Goal: Complete application form: Complete application form

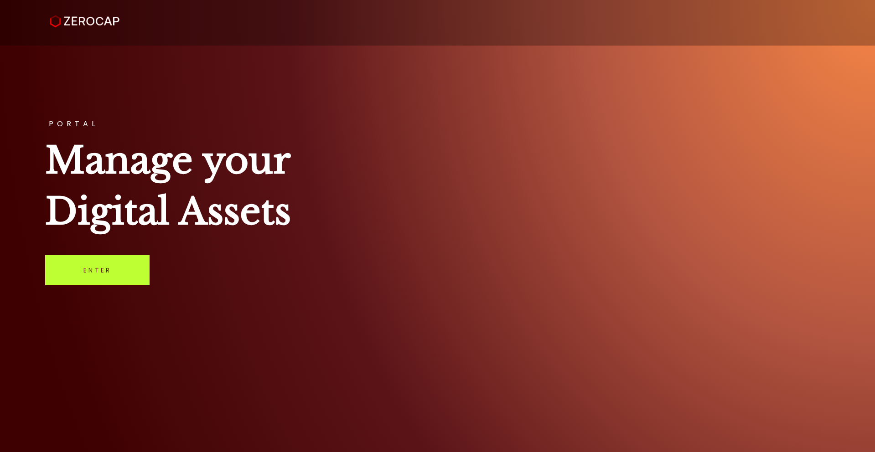
click at [103, 261] on link "Enter" at bounding box center [97, 270] width 104 height 30
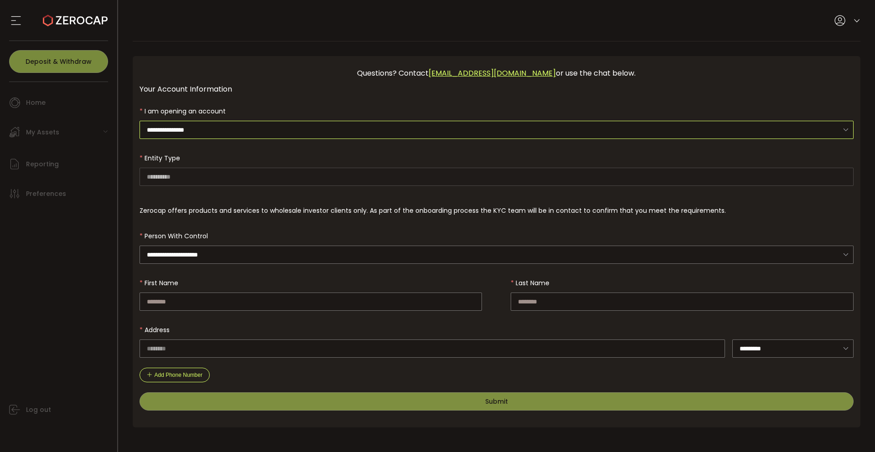
click at [175, 131] on input "**********" at bounding box center [497, 130] width 714 height 18
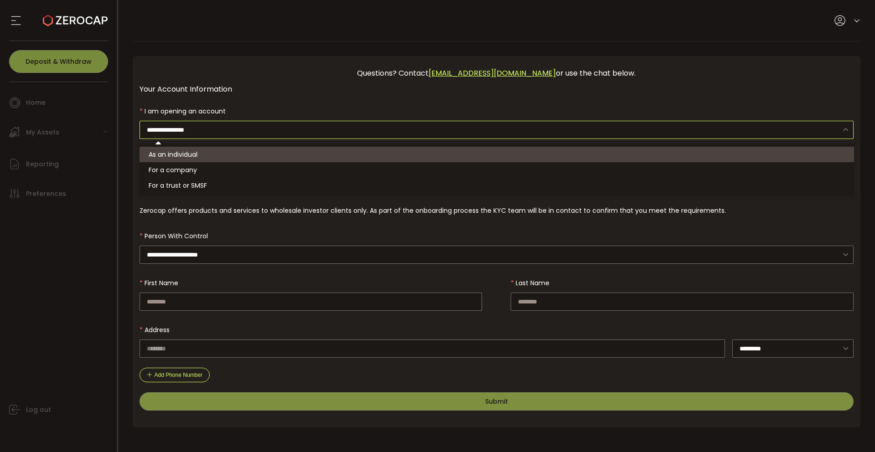
click at [177, 153] on span "As an individual" at bounding box center [173, 154] width 49 height 9
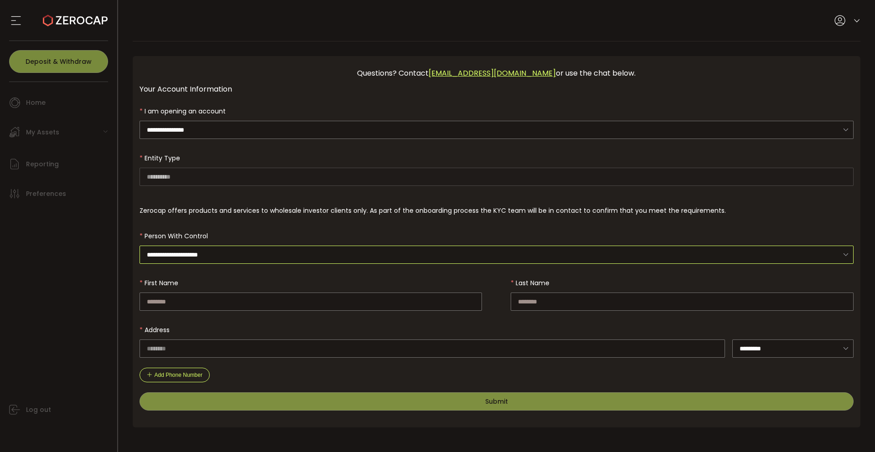
click at [186, 252] on input "**********" at bounding box center [497, 255] width 714 height 18
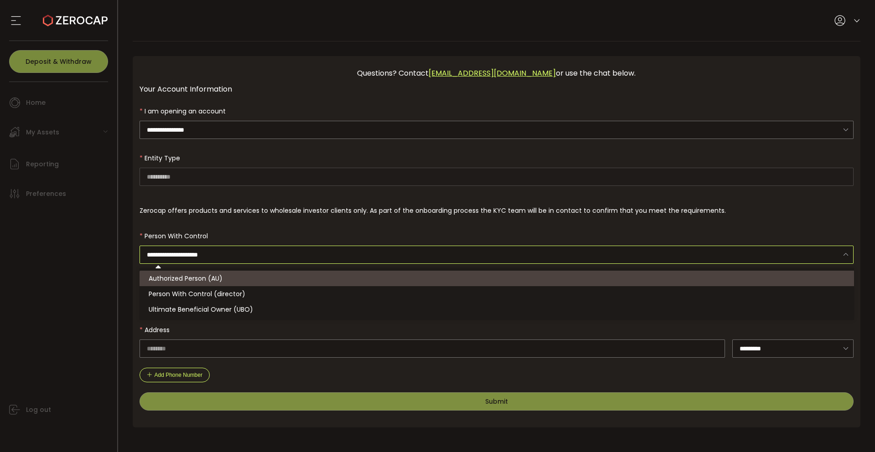
click at [204, 279] on span "Authorized Person (AU)" at bounding box center [186, 278] width 74 height 9
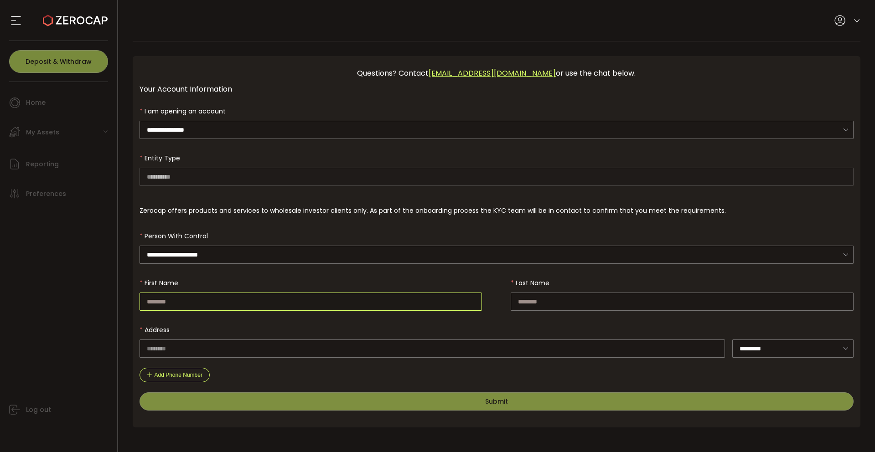
click at [234, 297] on input "text" at bounding box center [311, 302] width 343 height 18
type input "********"
type input "*****"
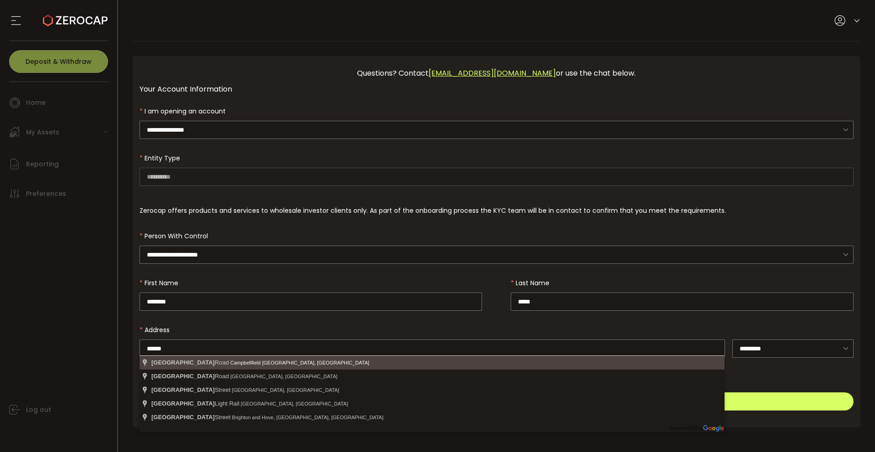
type input "**********"
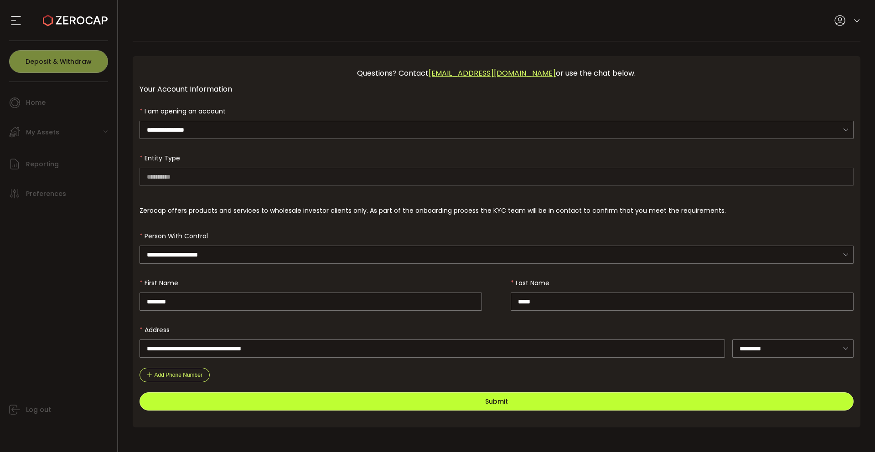
click at [254, 399] on button "Submit" at bounding box center [497, 402] width 714 height 18
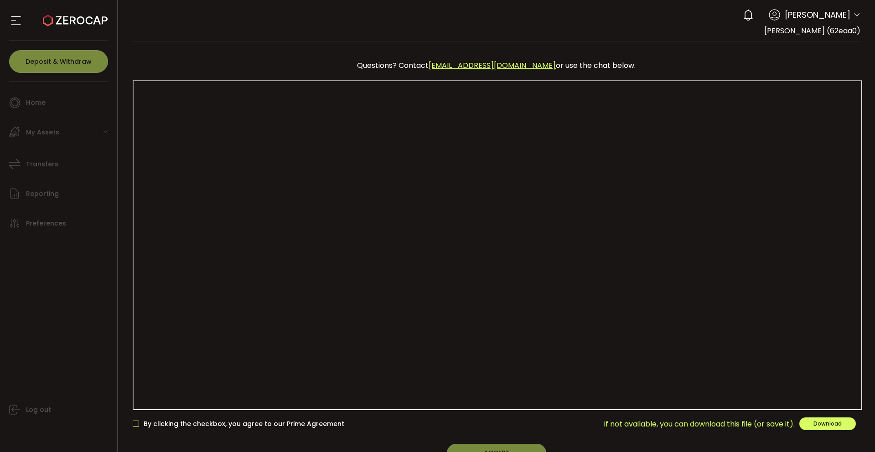
click at [133, 425] on span at bounding box center [136, 424] width 6 height 6
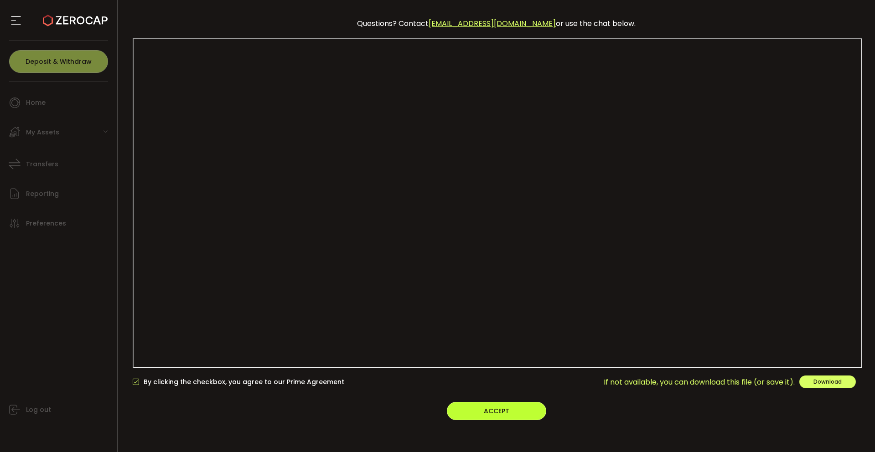
click at [501, 415] on span "ACCEPT" at bounding box center [497, 411] width 26 height 9
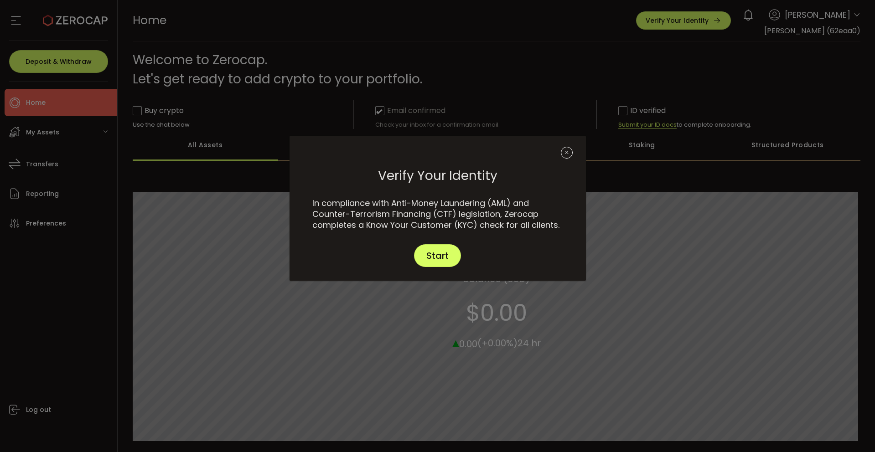
click at [565, 155] on icon "Close" at bounding box center [567, 153] width 12 height 12
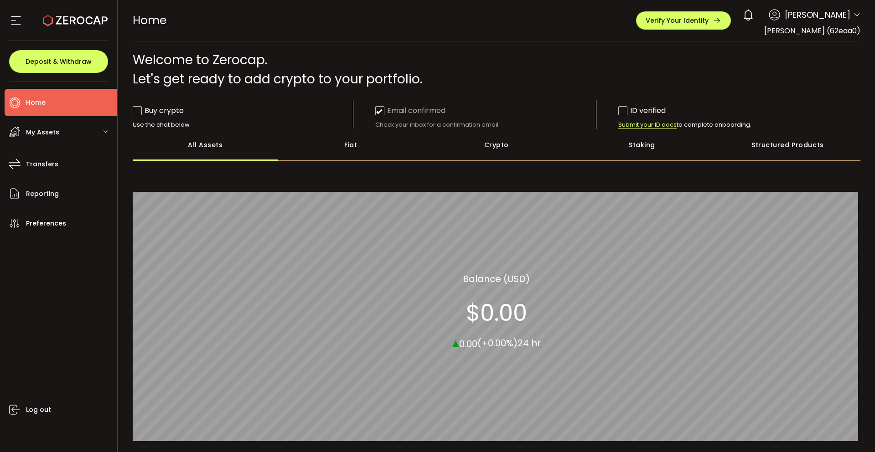
click at [478, 135] on div "Crypto" at bounding box center [496, 145] width 145 height 32
click at [329, 156] on div "Fiat" at bounding box center [350, 145] width 145 height 32
click at [483, 155] on div "Crypto" at bounding box center [496, 145] width 145 height 32
click at [644, 145] on div "Staking" at bounding box center [641, 145] width 145 height 32
click at [779, 149] on div "Structured Products" at bounding box center [787, 145] width 145 height 32
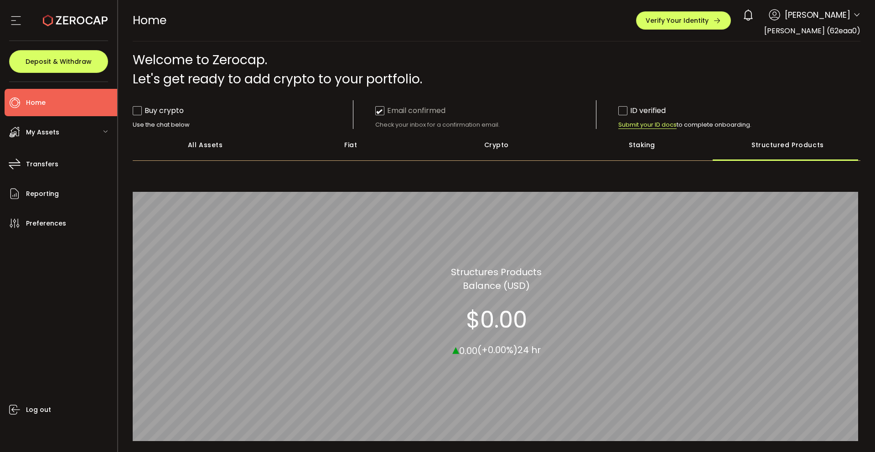
click at [55, 136] on span "My Assets" at bounding box center [42, 132] width 33 height 13
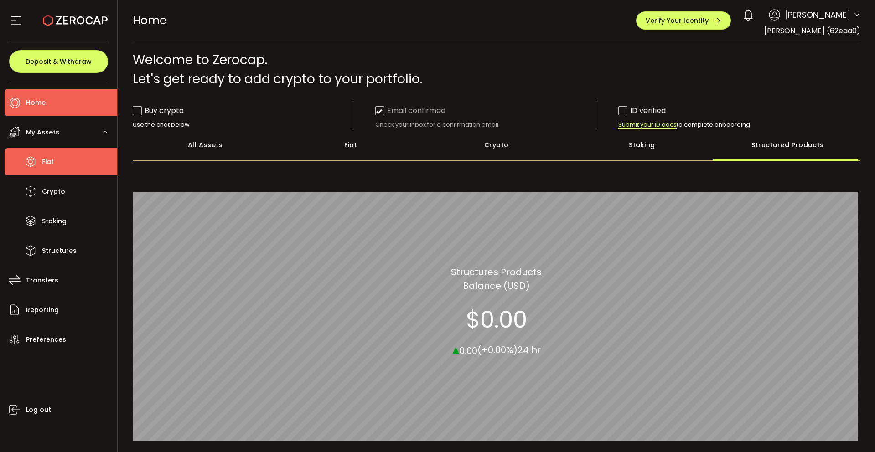
click at [59, 164] on li "Fiat" at bounding box center [61, 161] width 113 height 27
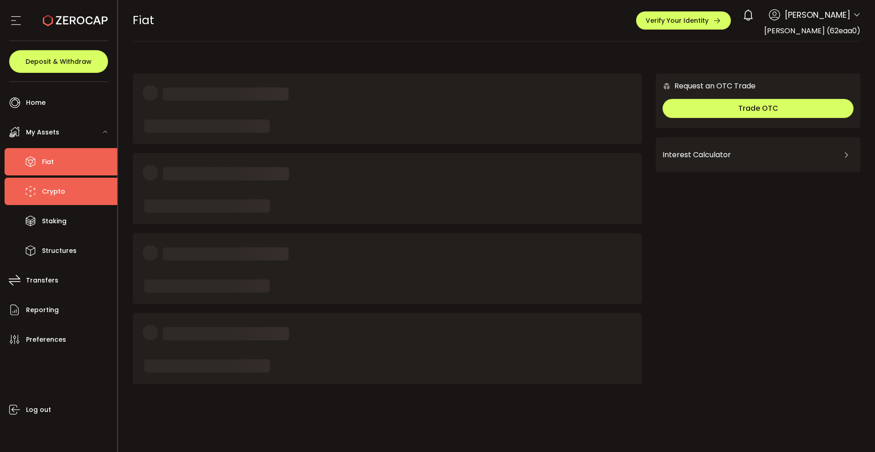
click at [61, 197] on span "Crypto" at bounding box center [53, 191] width 23 height 13
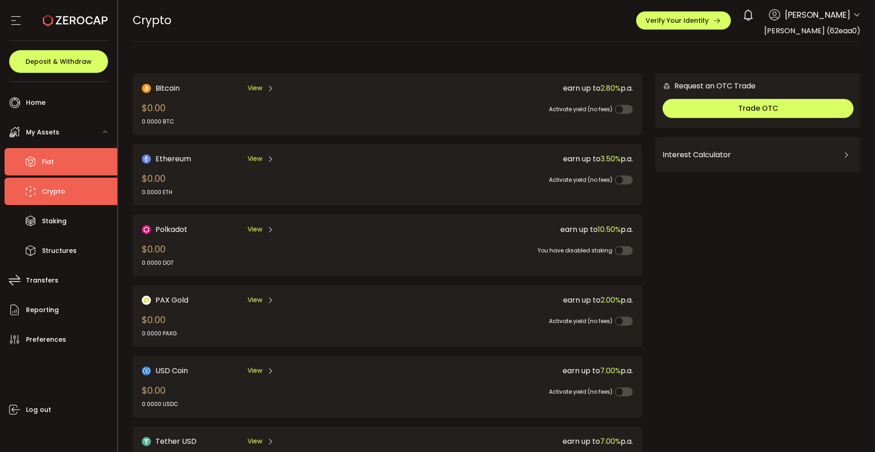
click at [50, 171] on li "Fiat" at bounding box center [61, 161] width 113 height 27
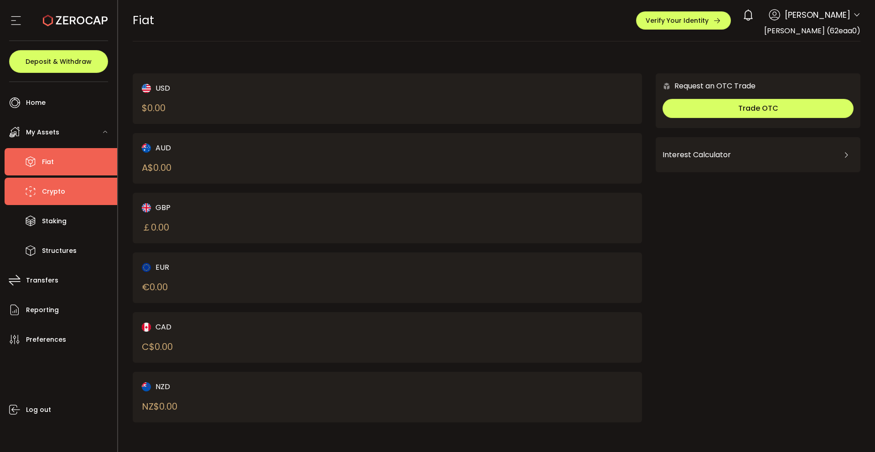
click at [66, 185] on li "Crypto" at bounding box center [61, 191] width 113 height 27
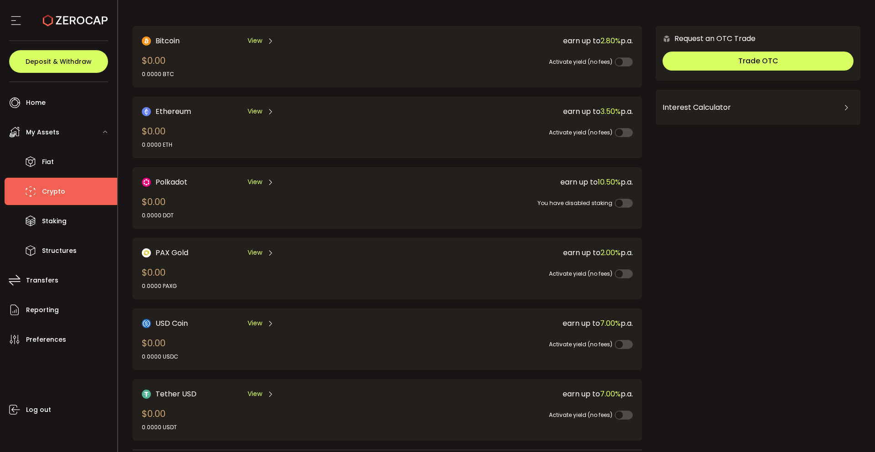
scroll to position [90, 0]
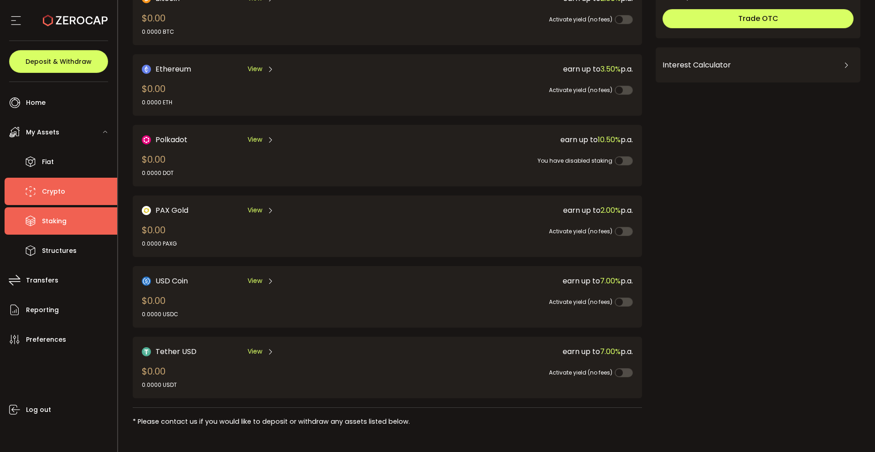
click at [47, 226] on span "Staking" at bounding box center [54, 221] width 25 height 13
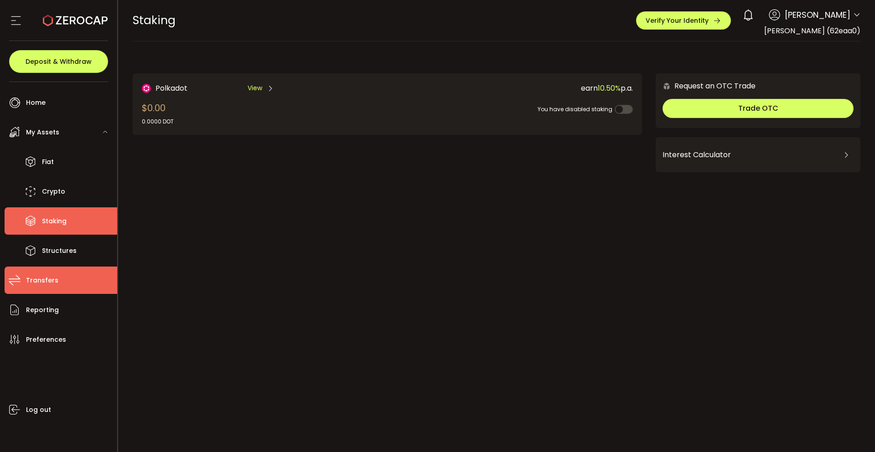
click at [45, 285] on span "Transfers" at bounding box center [42, 280] width 32 height 13
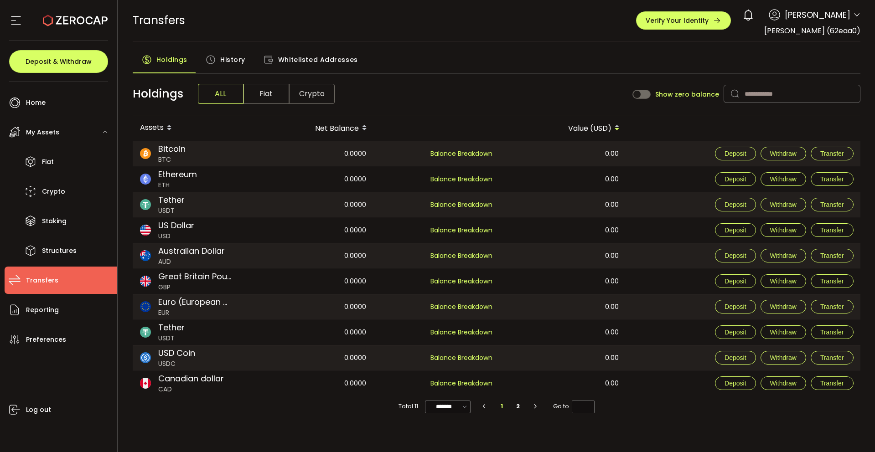
click at [266, 95] on span "Fiat" at bounding box center [266, 94] width 46 height 20
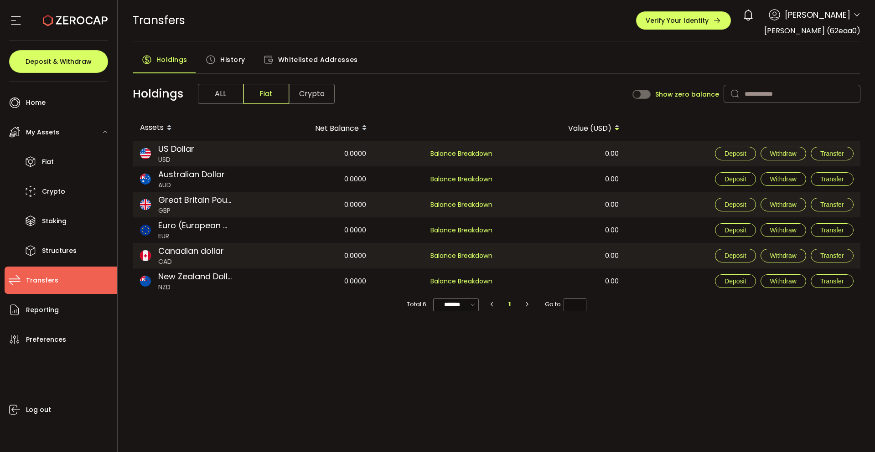
click at [316, 97] on span "Crypto" at bounding box center [312, 94] width 46 height 20
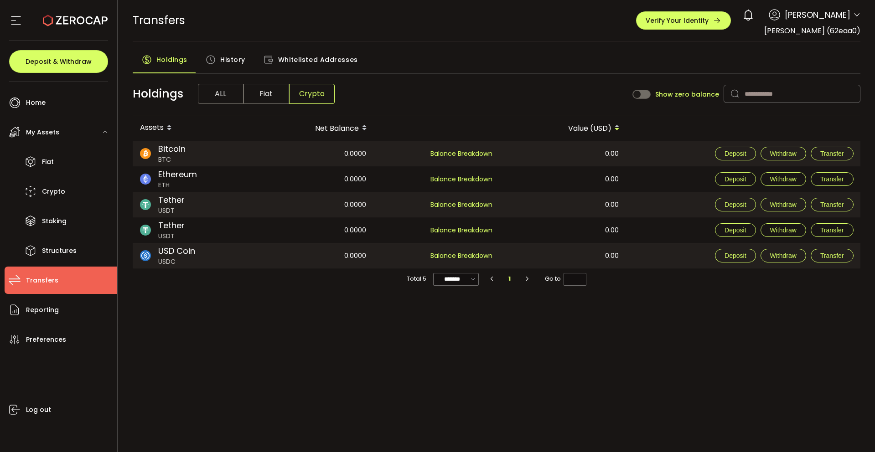
click at [230, 62] on span "History" at bounding box center [232, 60] width 25 height 18
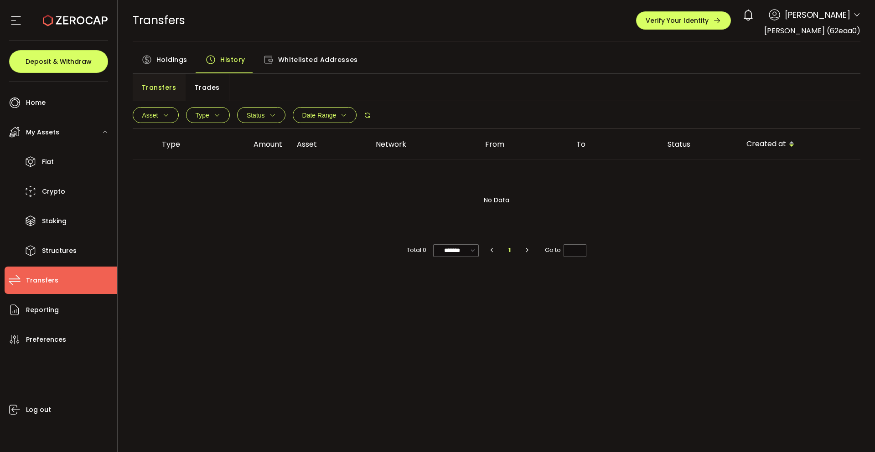
click at [304, 58] on span "Whitelisted Addresses" at bounding box center [318, 60] width 80 height 18
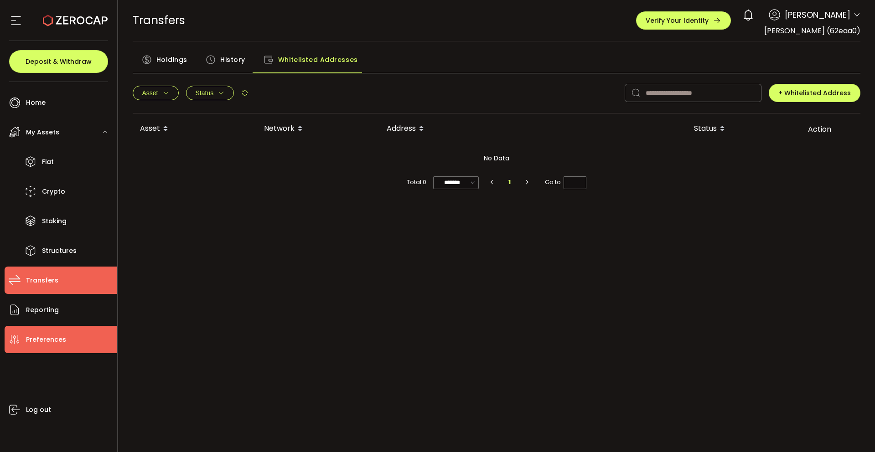
click at [56, 341] on span "Preferences" at bounding box center [46, 339] width 40 height 13
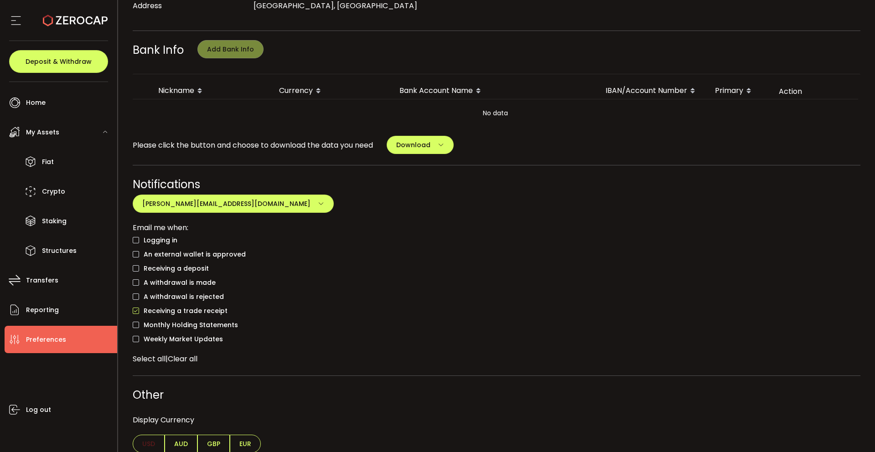
scroll to position [329, 0]
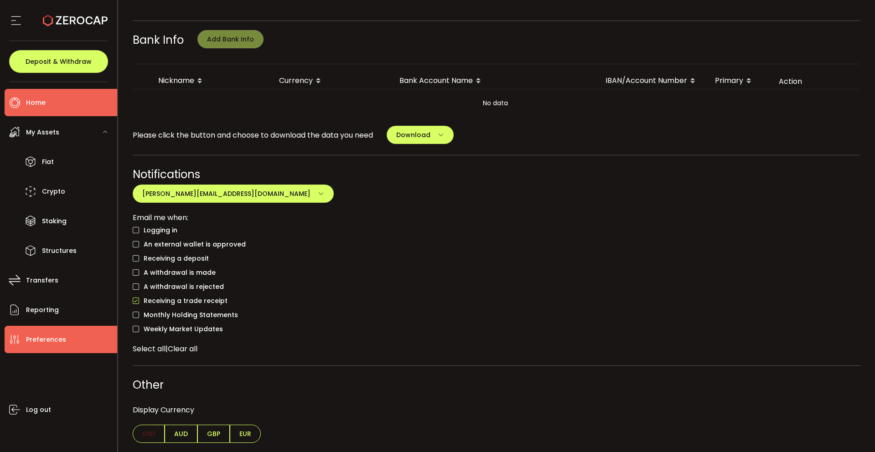
click at [24, 109] on li "Home" at bounding box center [61, 102] width 113 height 27
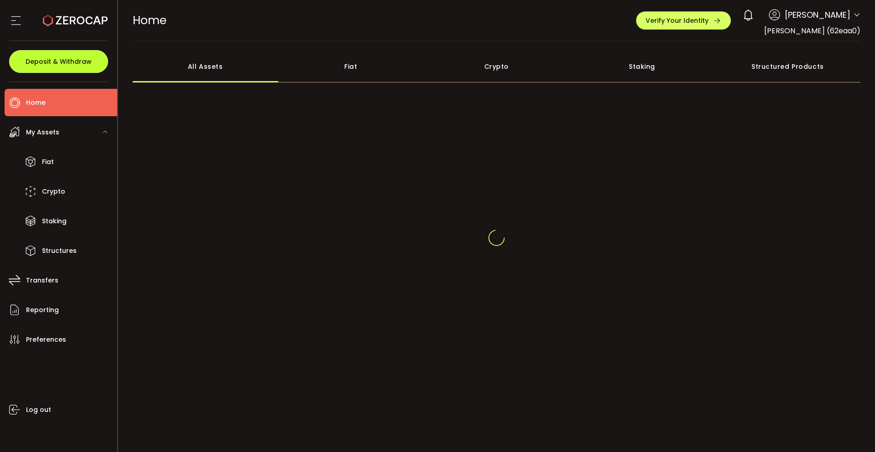
click at [52, 61] on span "Deposit & Withdraw" at bounding box center [59, 61] width 66 height 6
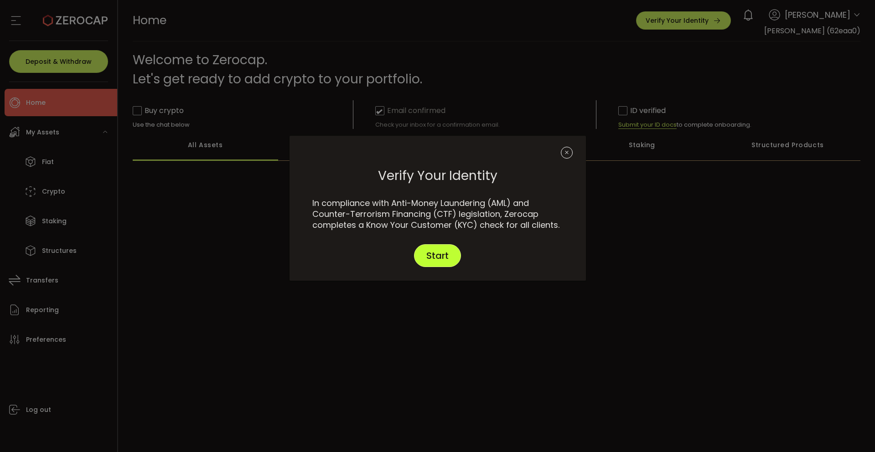
click at [440, 259] on span "Start" at bounding box center [437, 255] width 22 height 9
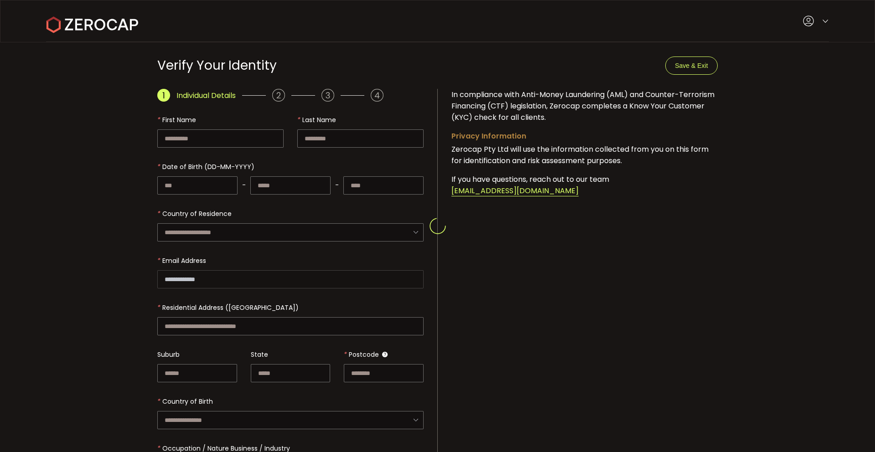
type input "********"
type input "*****"
type input "*********"
type input "**********"
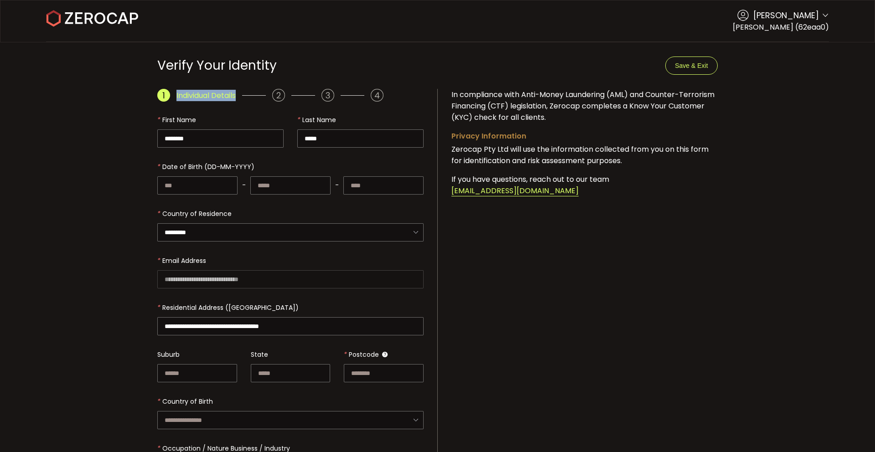
drag, startPoint x: 176, startPoint y: 99, endPoint x: 238, endPoint y: 100, distance: 62.0
click at [238, 100] on div "Individual Details" at bounding box center [290, 95] width 266 height 13
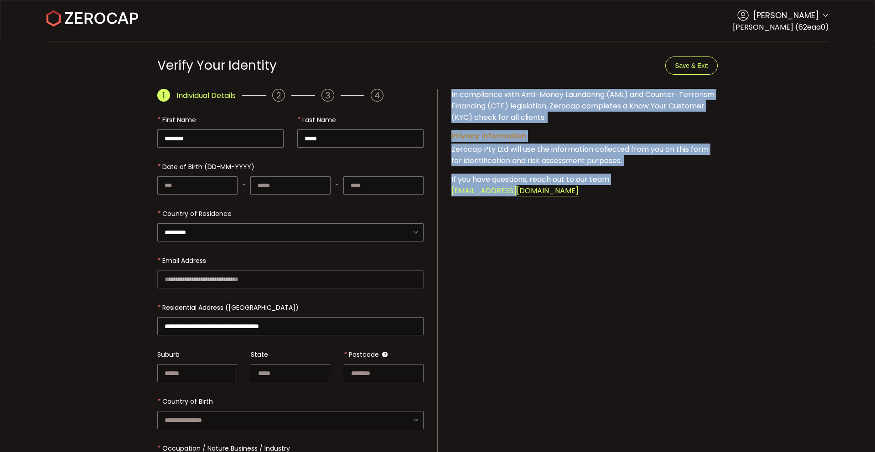
drag, startPoint x: 446, startPoint y: 96, endPoint x: 602, endPoint y: 196, distance: 185.5
click at [602, 196] on div "In compliance with Anti-Money Laundering (AML) and Counter-Terrorism Financing …" at bounding box center [585, 143] width 294 height 108
click at [617, 188] on div "[EMAIL_ADDRESS][DOMAIN_NAME]" at bounding box center [584, 190] width 266 height 11
drag, startPoint x: 619, startPoint y: 179, endPoint x: 452, endPoint y: 99, distance: 185.0
click at [452, 99] on div "In compliance with Anti-Money Laundering (AML) and Counter-Terrorism Financing …" at bounding box center [585, 143] width 294 height 108
